Goal: Book appointment/travel/reservation

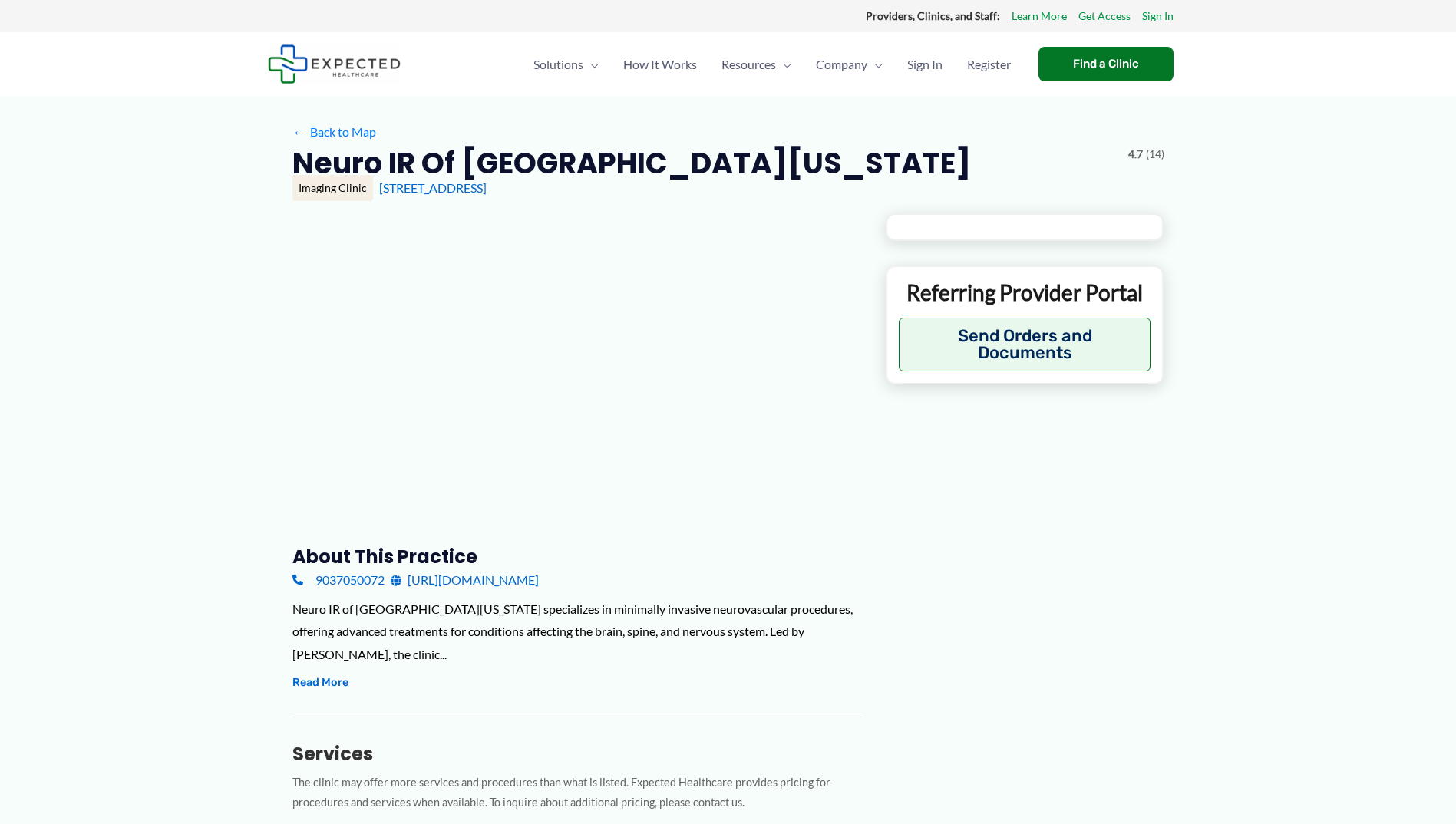
type input "**********"
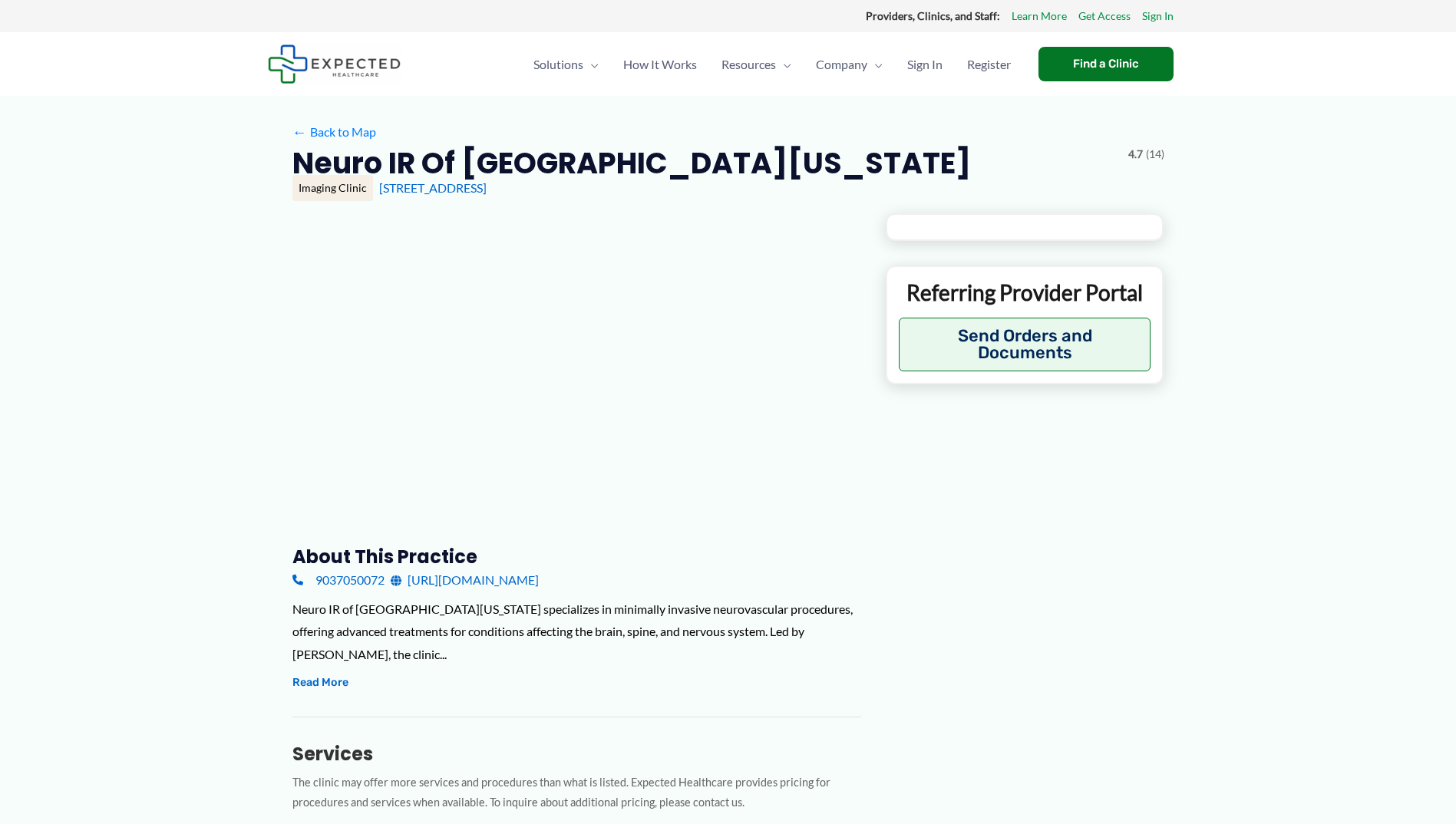
type input "**********"
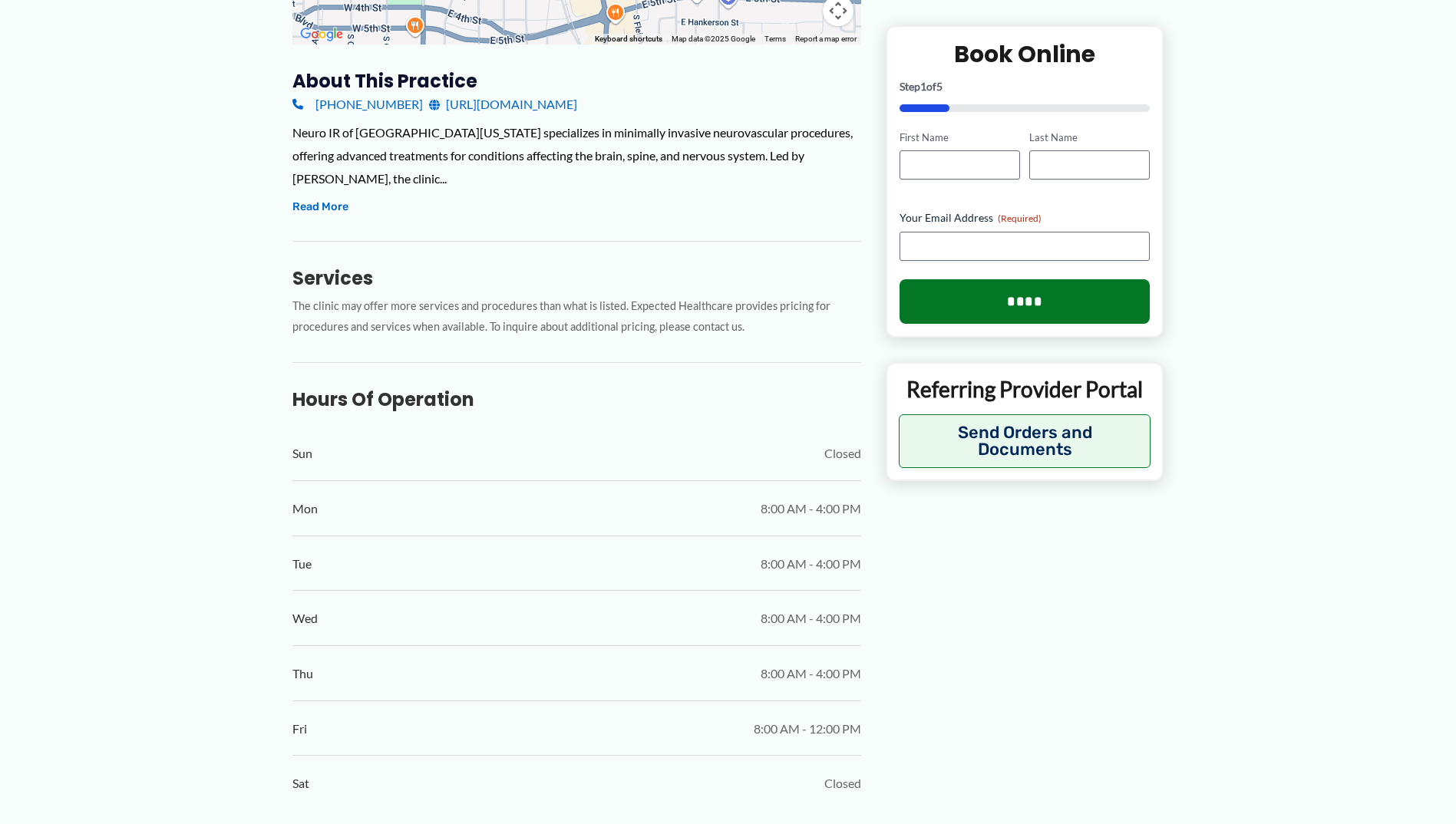
scroll to position [159, 0]
